Goal: Go to known website: Access a specific website the user already knows

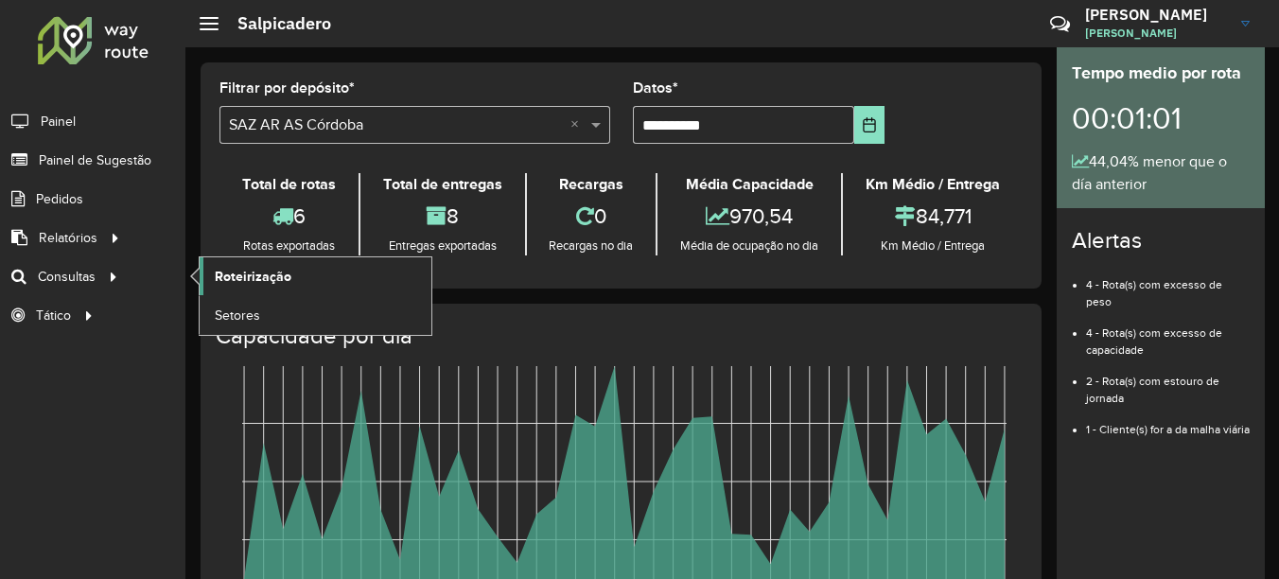
click at [232, 278] on span "Roteirização" at bounding box center [253, 277] width 77 height 20
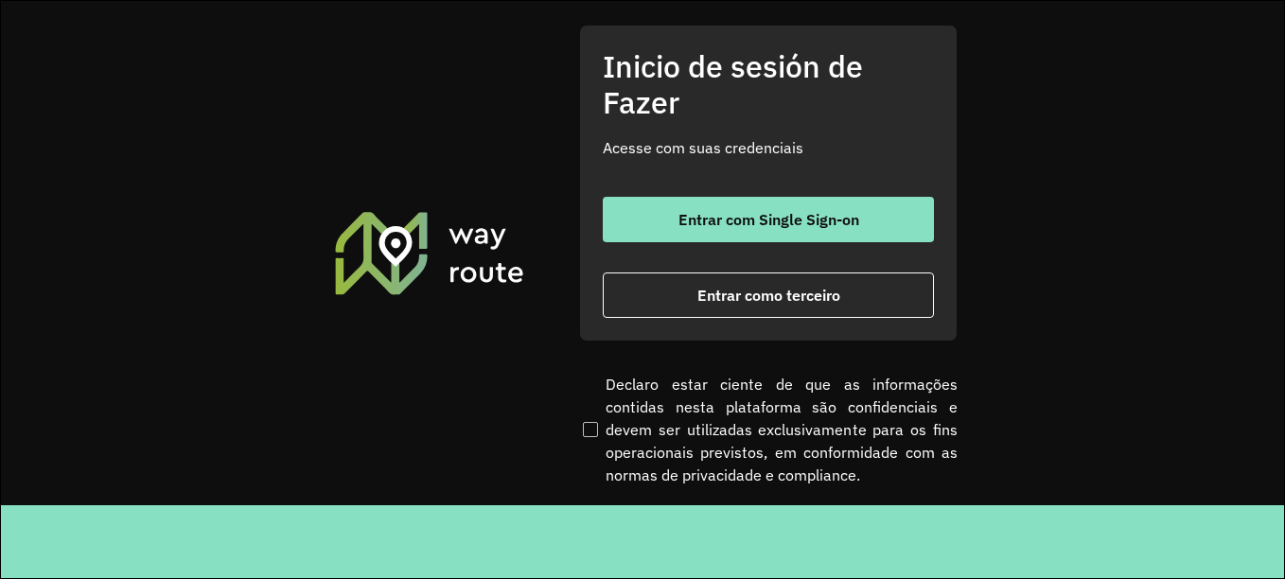
click at [1188, 114] on section "Inicio de sesión de Fazer Acesse com suas credenciais Entrar com Single Sign-on…" at bounding box center [642, 253] width 1283 height 504
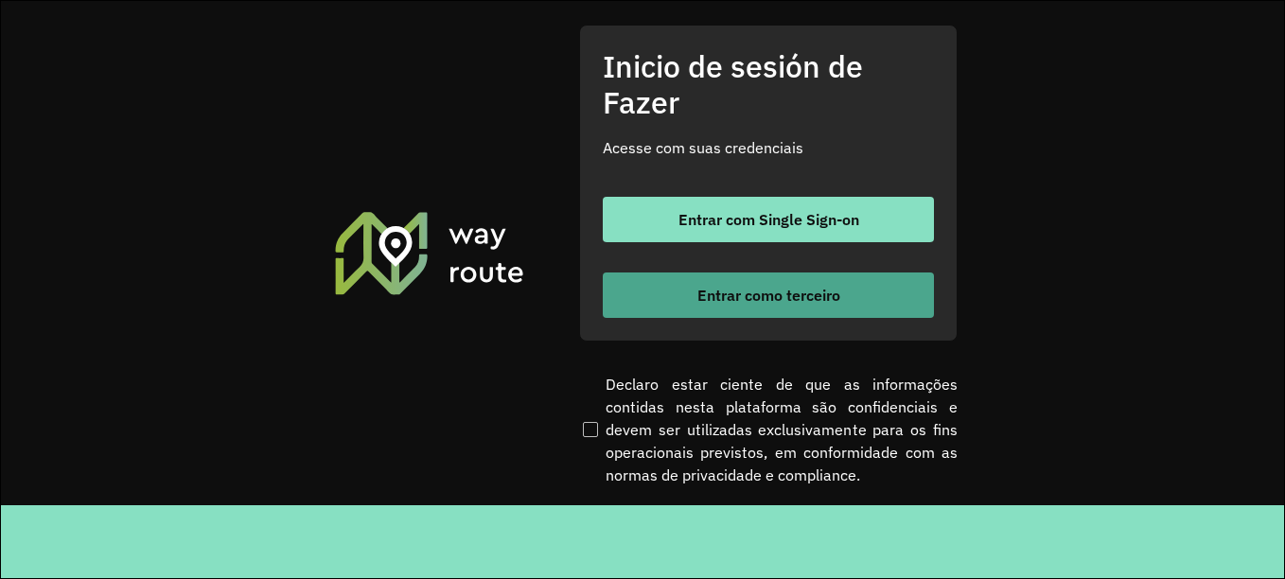
click at [767, 297] on font "Entrar como terceiro" at bounding box center [768, 295] width 143 height 19
